Goal: Use online tool/utility: Utilize a website feature to perform a specific function

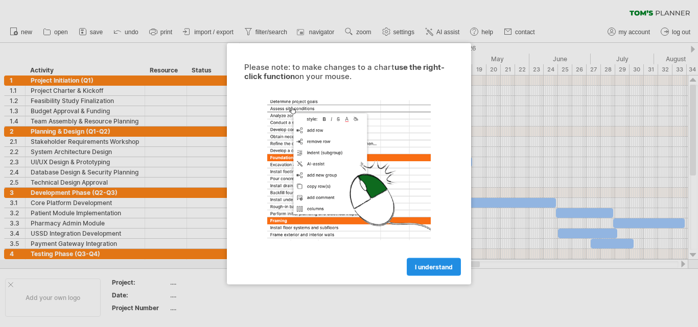
click at [432, 264] on span "I understand" at bounding box center [434, 267] width 38 height 8
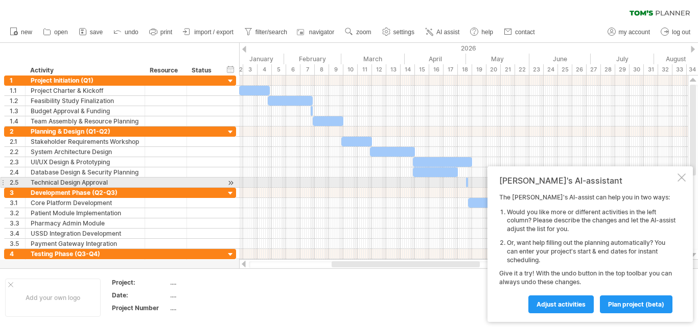
click at [680, 178] on div at bounding box center [681, 178] width 8 height 8
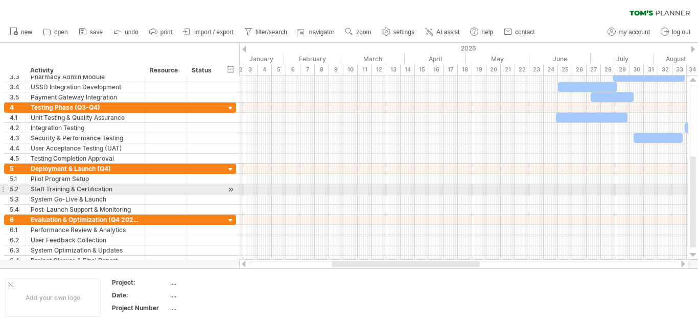
drag, startPoint x: 695, startPoint y: 115, endPoint x: 685, endPoint y: 185, distance: 70.6
click at [685, 185] on div "Trying to reach [DOMAIN_NAME] Connected again... 0% clear filter new 1" at bounding box center [349, 163] width 698 height 327
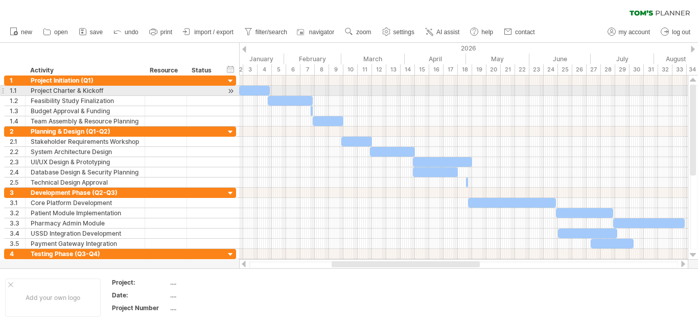
drag, startPoint x: 693, startPoint y: 180, endPoint x: 680, endPoint y: 86, distance: 94.9
click at [680, 86] on div "Trying to reach [DOMAIN_NAME] Connected again... 0% clear filter new 1" at bounding box center [349, 163] width 698 height 327
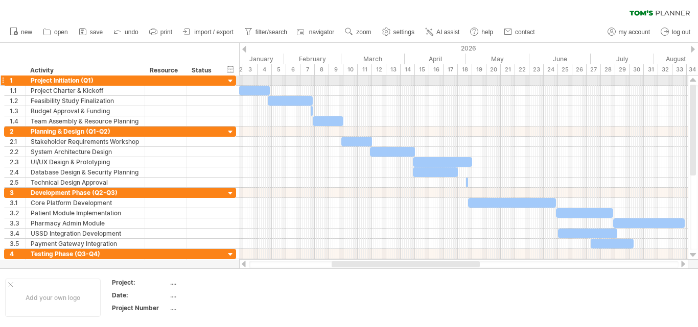
click at [231, 81] on div at bounding box center [231, 82] width 10 height 10
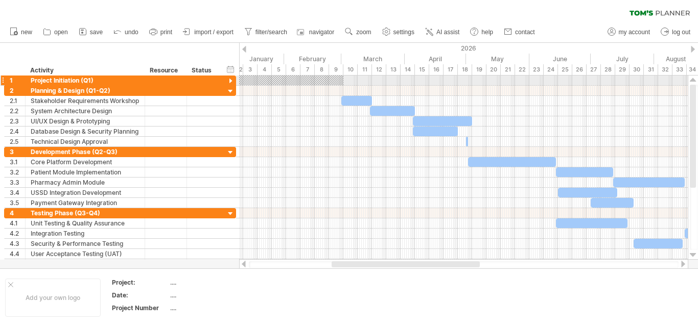
click at [231, 81] on div at bounding box center [231, 82] width 10 height 10
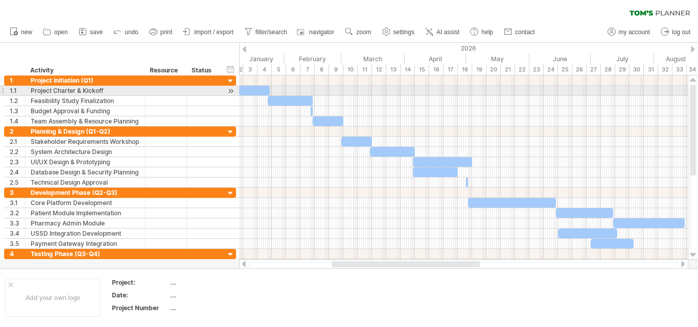
click at [259, 89] on div at bounding box center [254, 91] width 31 height 10
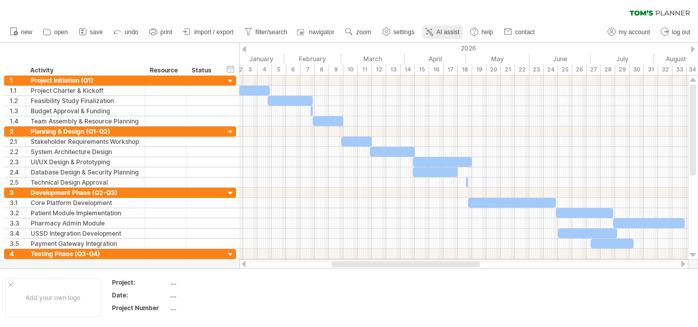
click at [447, 32] on span "AI assist" at bounding box center [447, 32] width 23 height 7
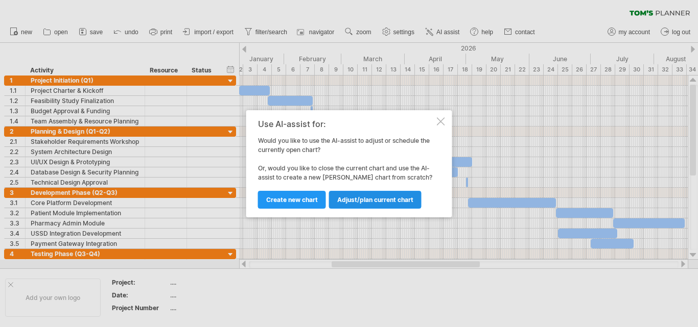
click at [340, 196] on span "Adjust/plan current chart" at bounding box center [375, 200] width 76 height 8
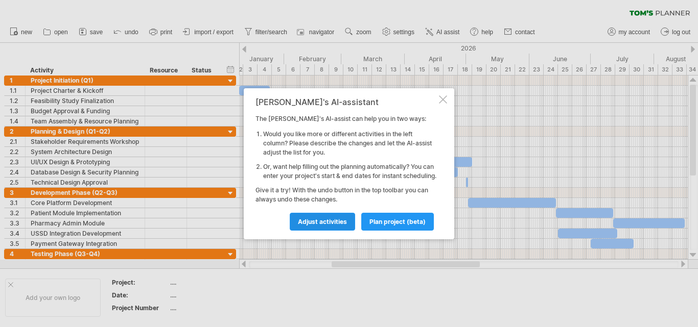
click at [348, 228] on link "Adjust activities" at bounding box center [322, 222] width 65 height 18
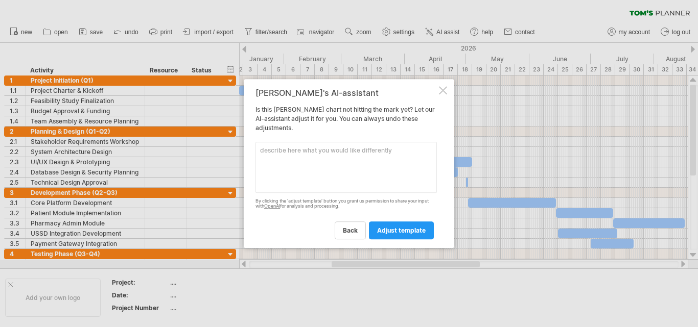
click at [362, 169] on textarea at bounding box center [345, 167] width 181 height 51
type textarea "a"
type textarea "add the headings and everything"
click at [391, 222] on link "adjust template" at bounding box center [401, 231] width 65 height 18
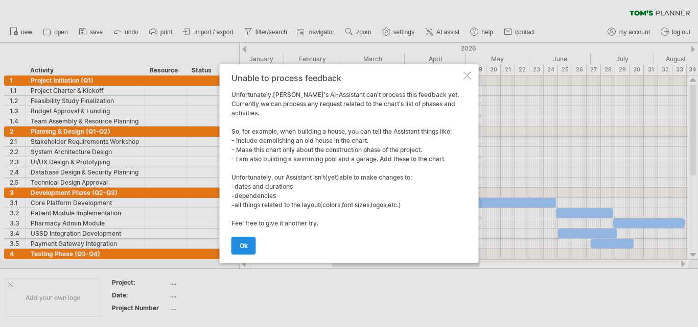
click at [243, 252] on link "ok" at bounding box center [243, 246] width 25 height 18
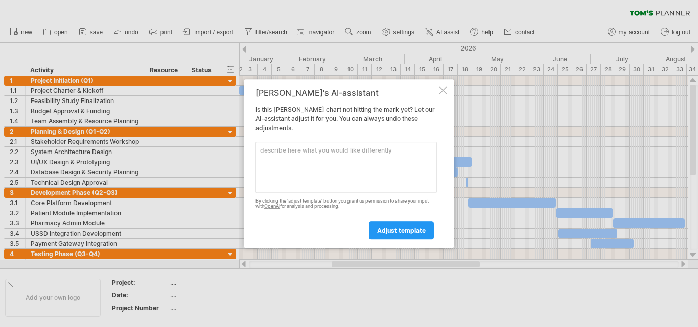
click at [440, 93] on div at bounding box center [443, 90] width 8 height 8
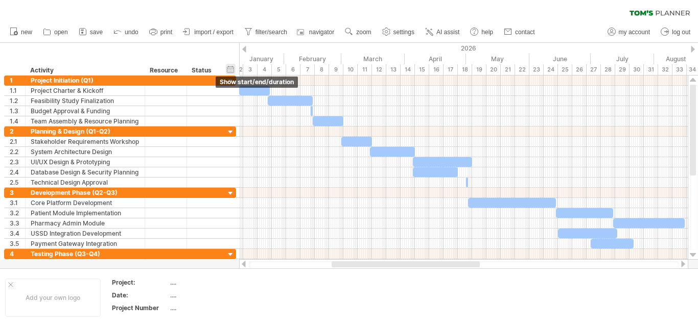
click at [230, 69] on div "hide start/end/duration show start/end/duration" at bounding box center [231, 69] width 10 height 11
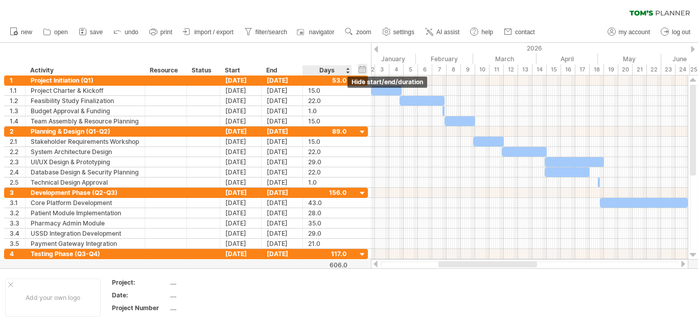
click at [366, 70] on div "hide start/end/duration show start/end/duration" at bounding box center [363, 69] width 10 height 11
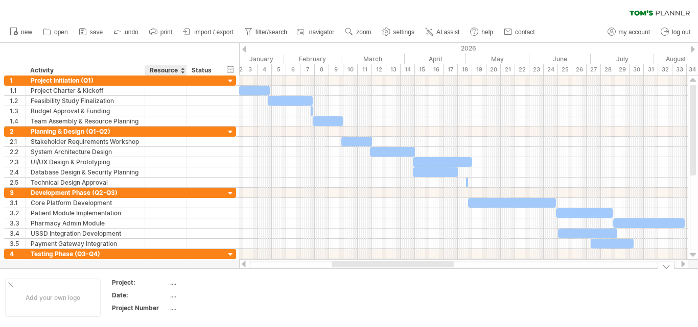
click at [169, 286] on table "Project: .... Date: .... Project Number ...." at bounding box center [184, 297] width 147 height 39
